Goal: Transaction & Acquisition: Purchase product/service

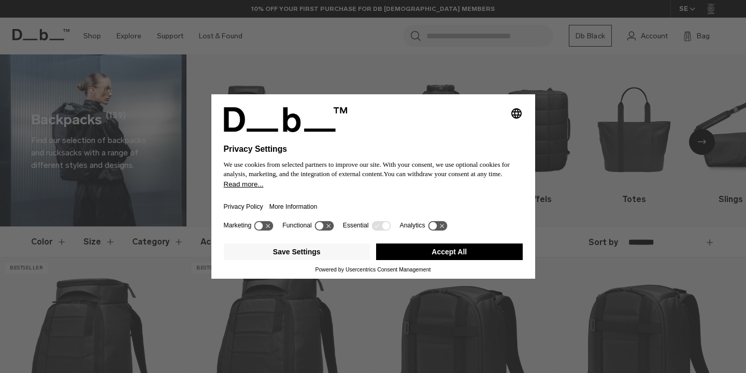
click at [412, 260] on button "Accept All" at bounding box center [449, 252] width 147 height 17
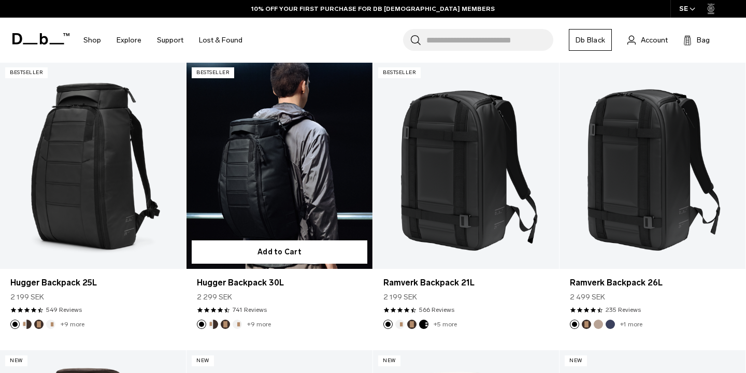
scroll to position [203, 0]
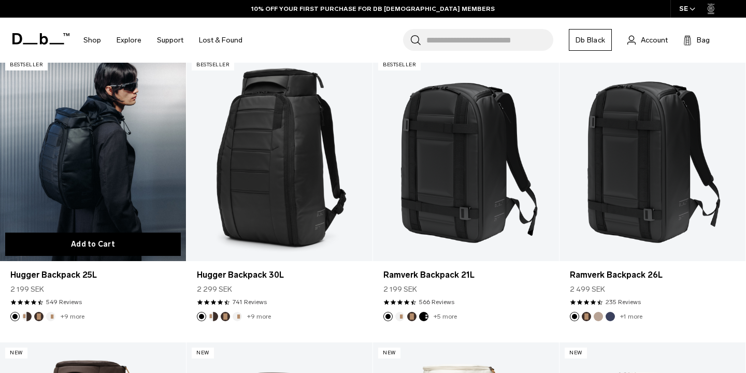
click at [97, 235] on button "Add to Cart" at bounding box center [93, 244] width 176 height 23
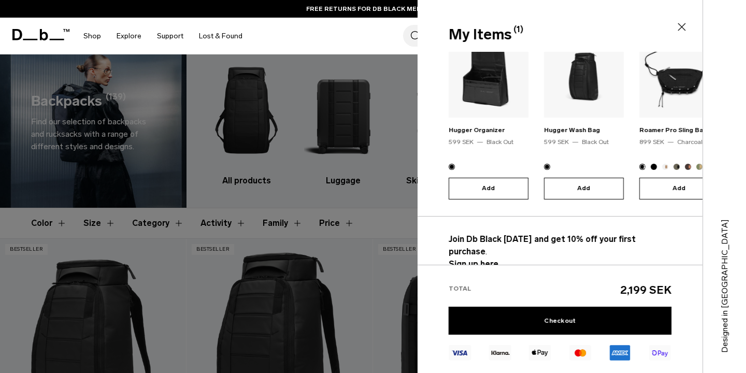
scroll to position [0, 0]
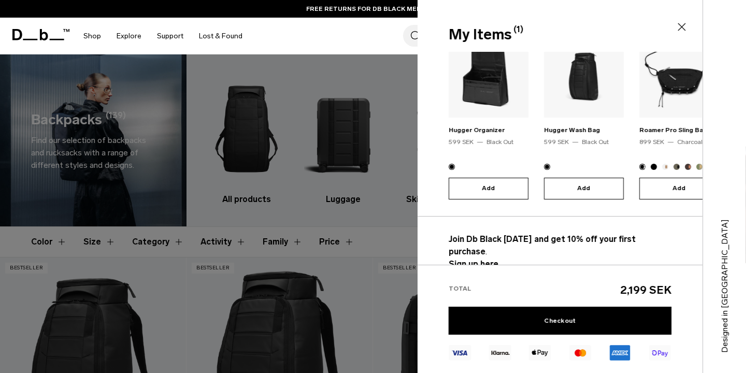
click at [683, 24] on icon at bounding box center [682, 27] width 12 height 12
